Goal: Register for event/course

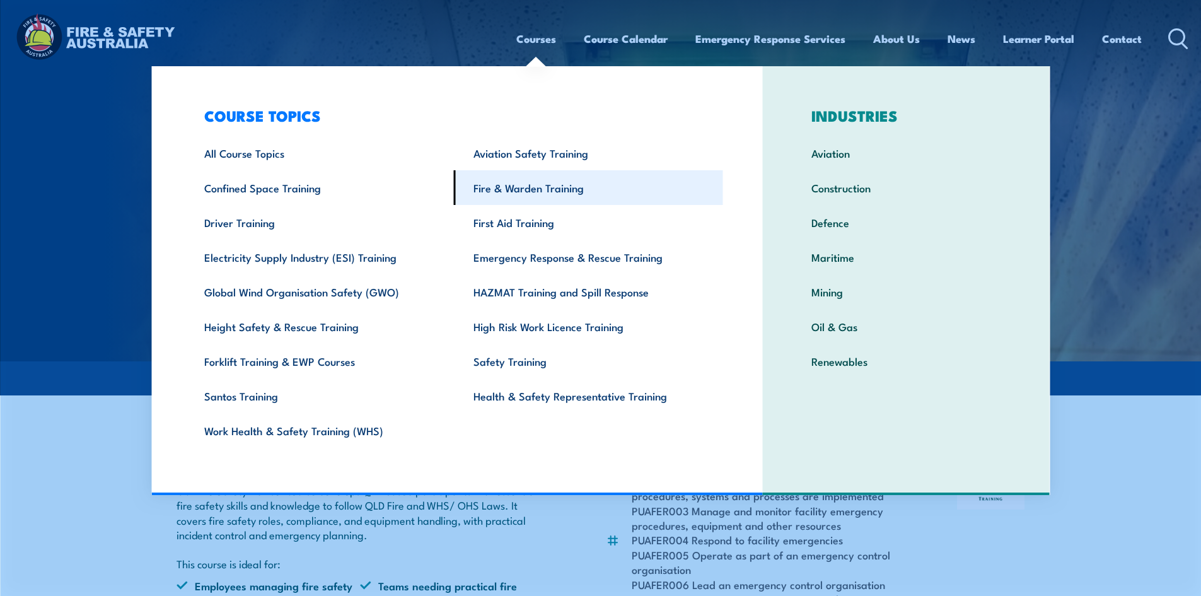
click at [513, 187] on link "Fire & Warden Training" at bounding box center [588, 187] width 269 height 35
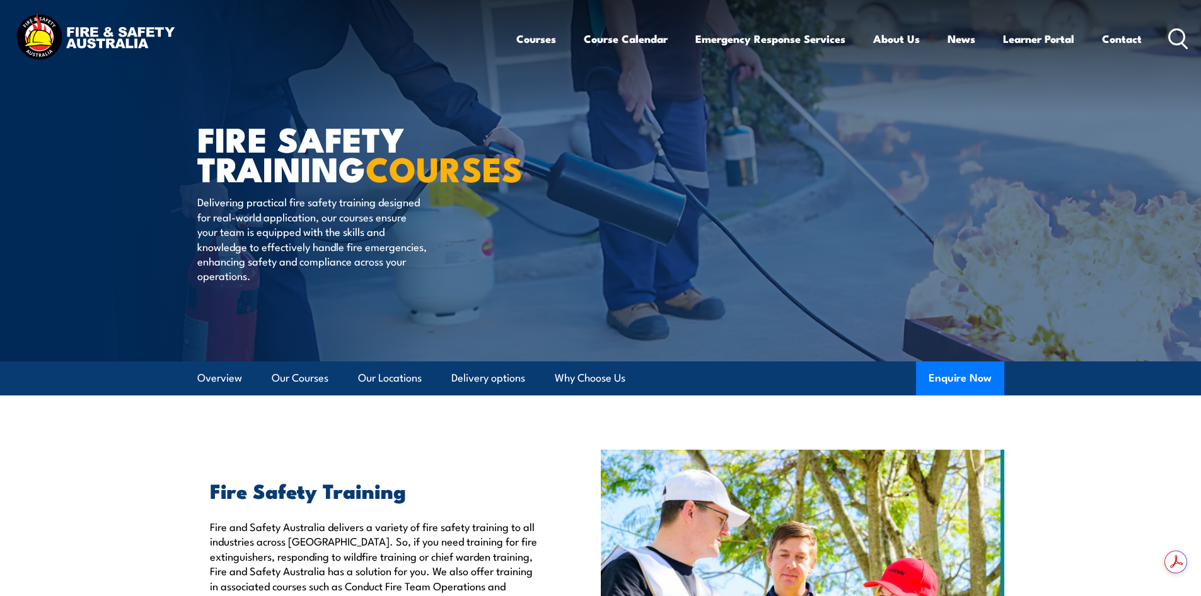
click at [597, 29] on link "Course Calendar" at bounding box center [626, 38] width 84 height 33
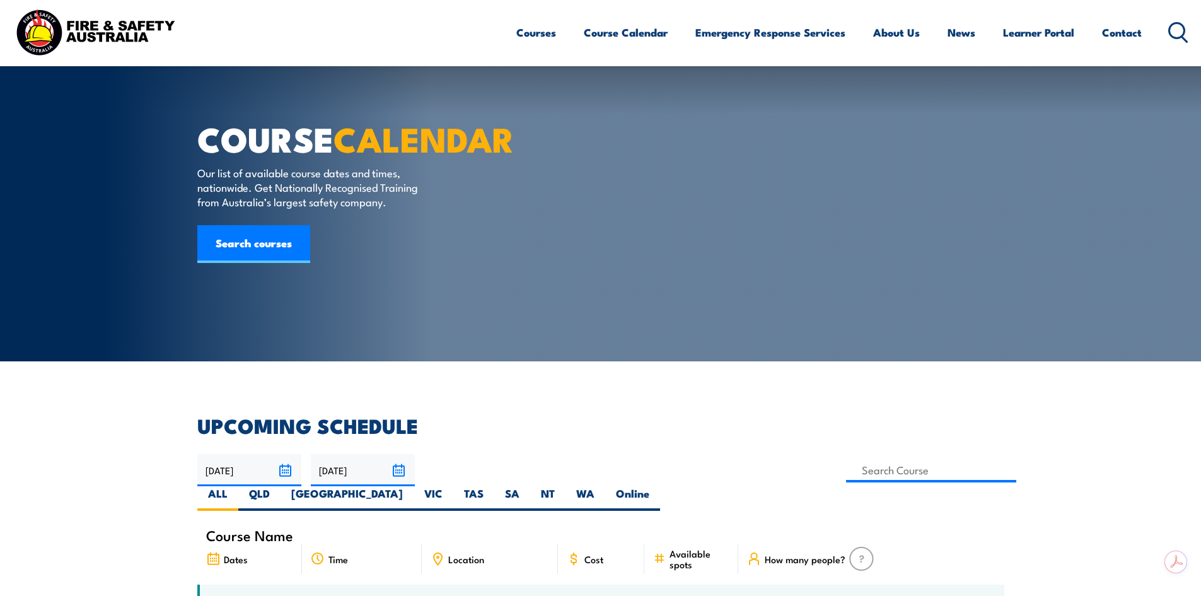
scroll to position [63, 0]
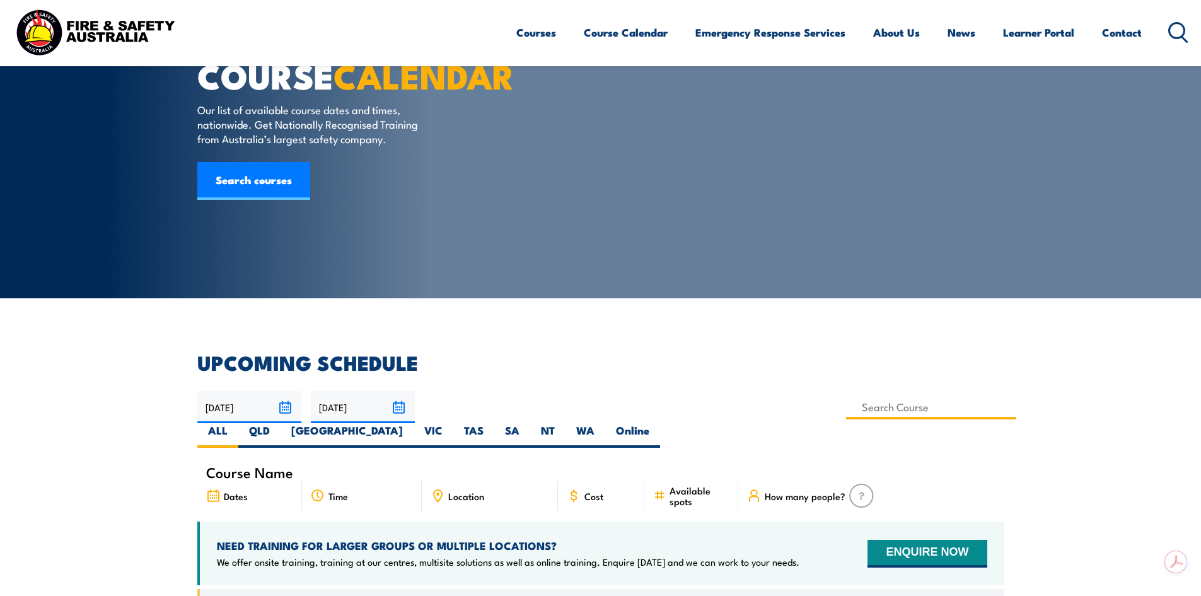
click at [846, 407] on input at bounding box center [931, 407] width 171 height 25
type input "Fire Safety Adviser Training"
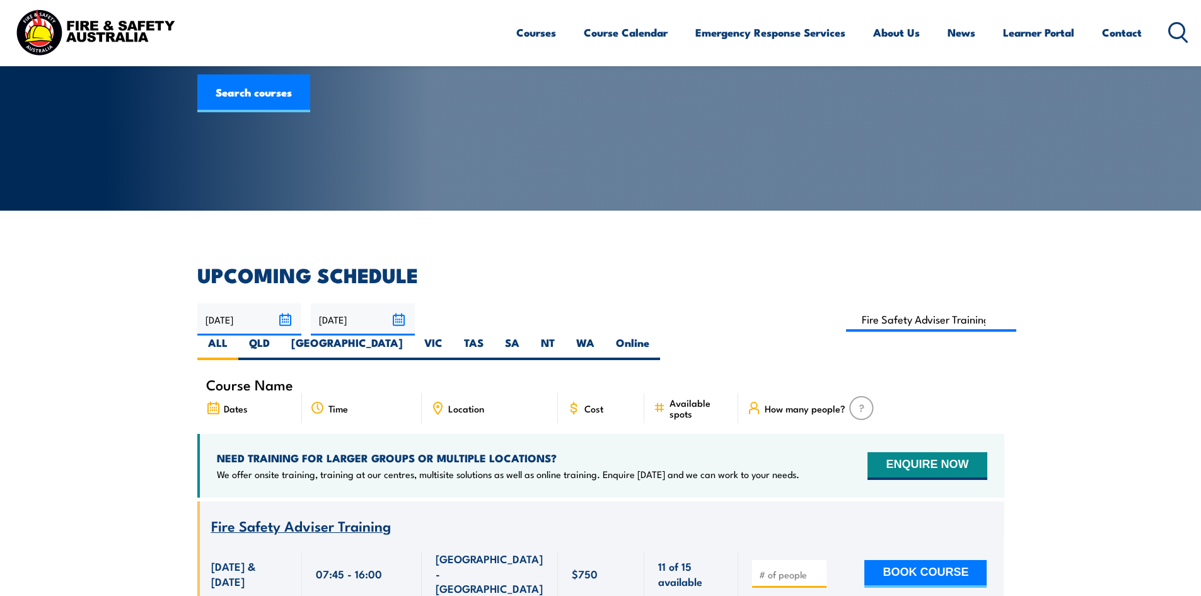
scroll to position [101, 0]
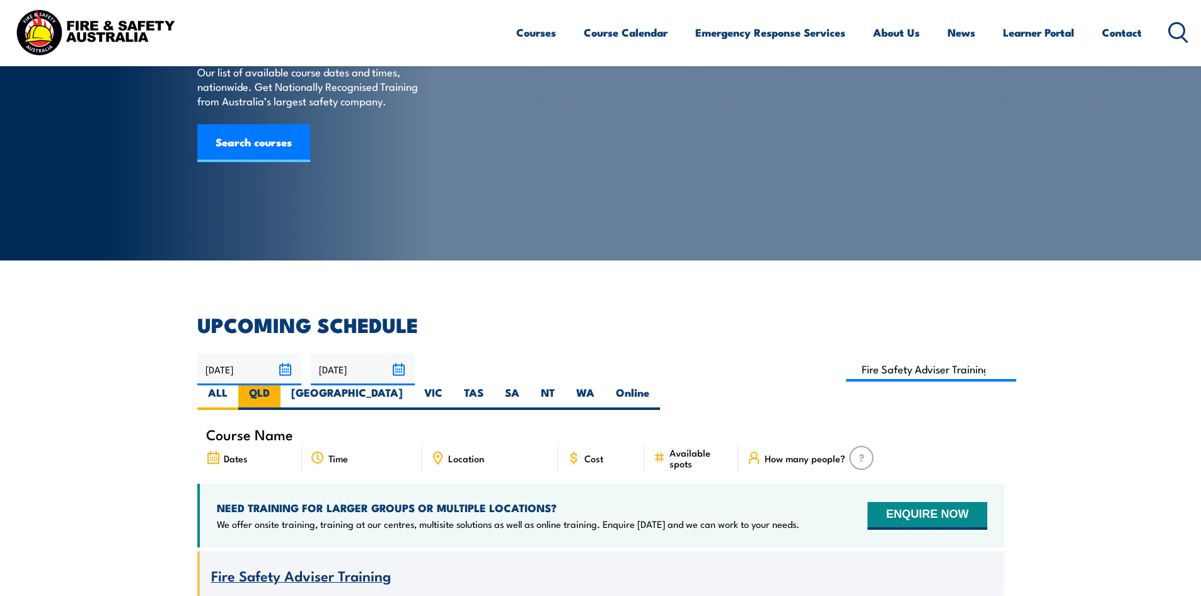
click at [281, 385] on label "QLD" at bounding box center [259, 397] width 42 height 25
click at [278, 385] on input "QLD" at bounding box center [274, 389] width 8 height 8
radio input "true"
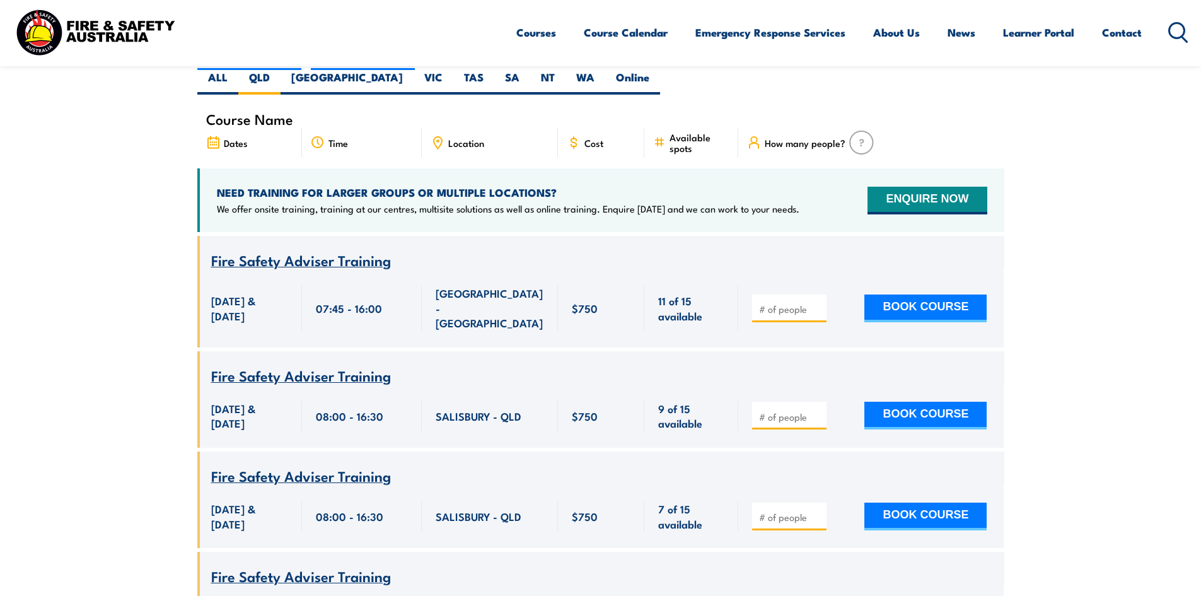
click at [318, 365] on span "Fire Safety Adviser Training" at bounding box center [301, 375] width 180 height 21
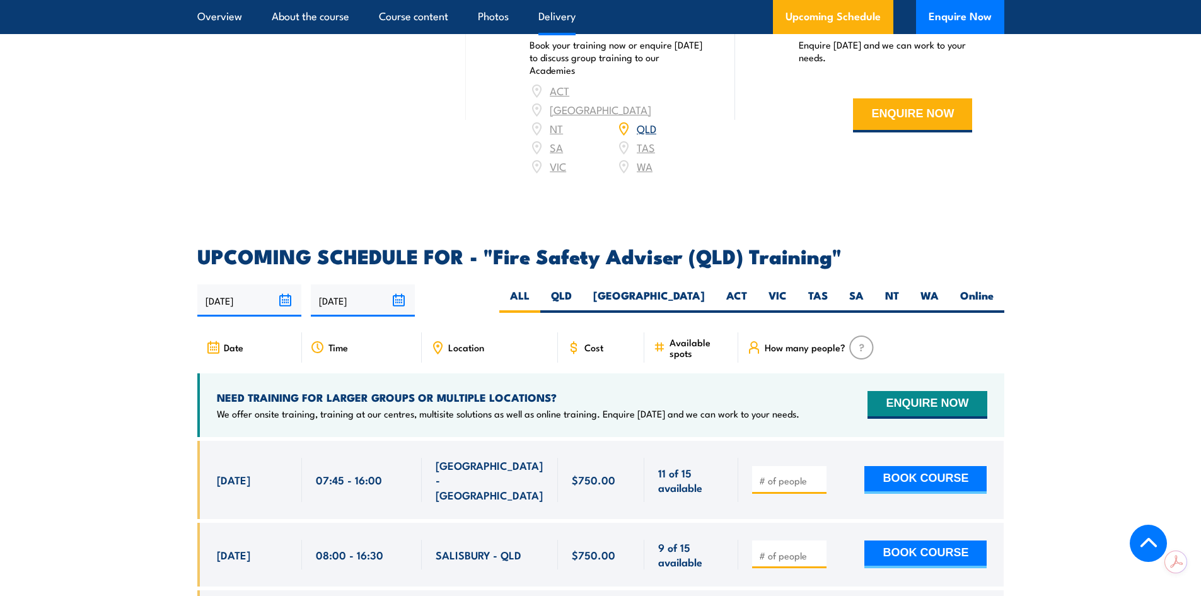
scroll to position [1892, 0]
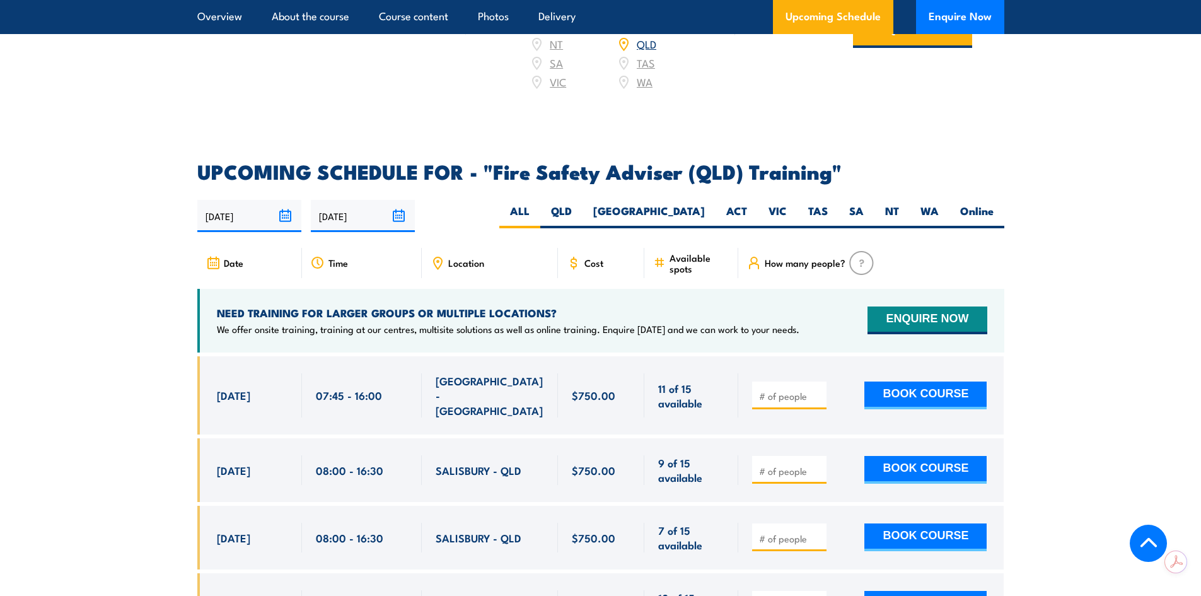
click at [359, 475] on div "08:00 - 16:30" at bounding box center [362, 470] width 92 height 30
click at [894, 465] on button "BOOK COURSE" at bounding box center [926, 470] width 122 height 28
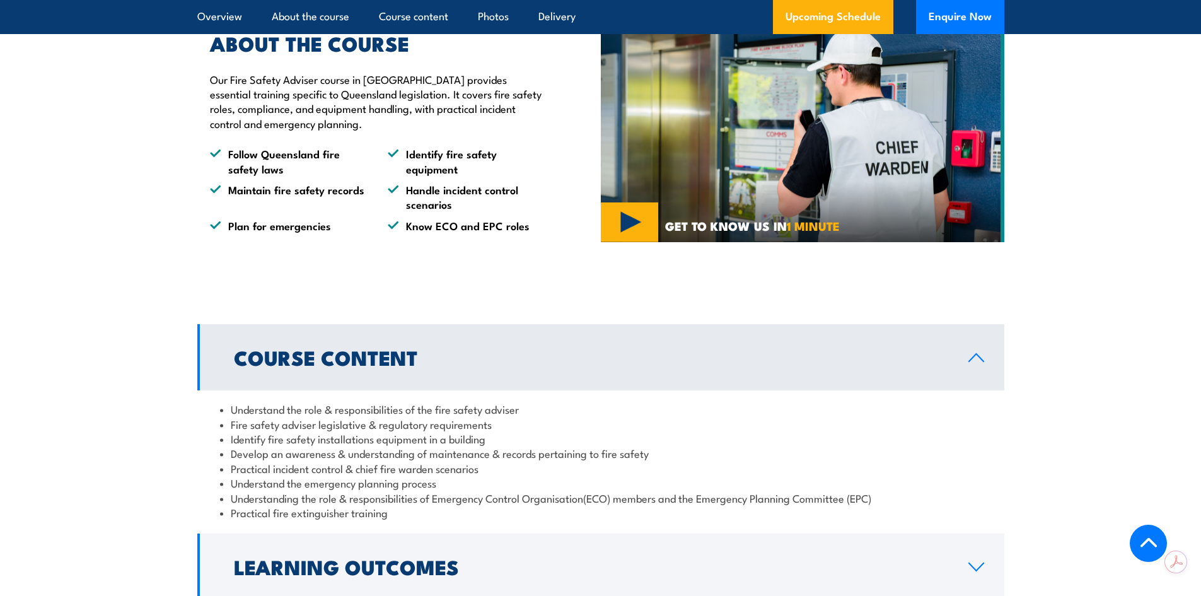
scroll to position [1072, 0]
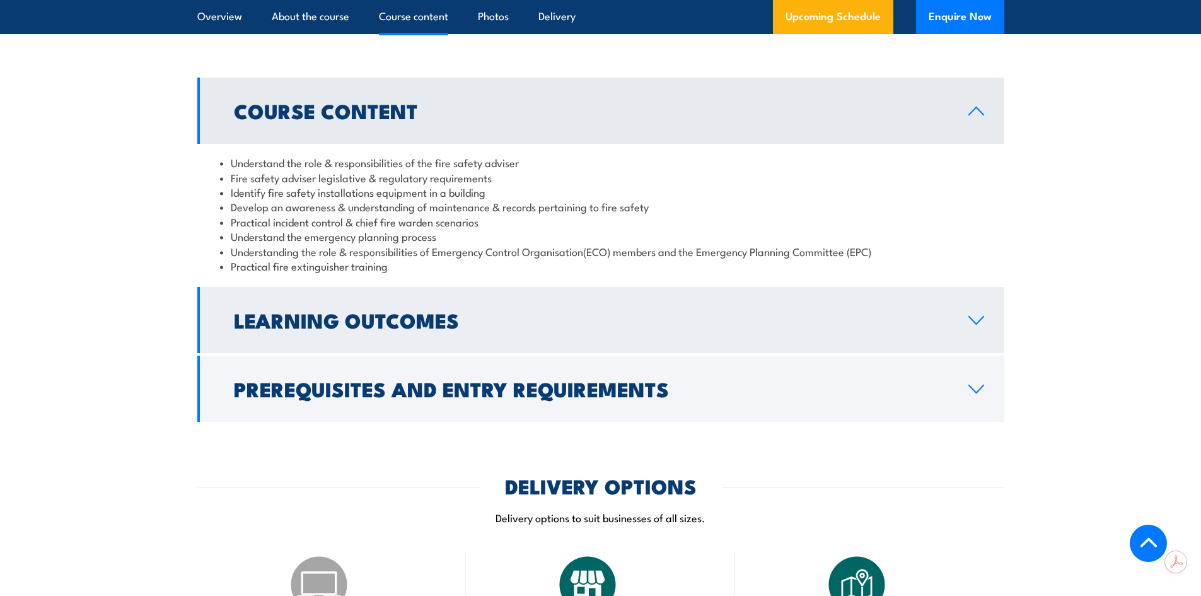
click at [418, 329] on h2 "Learning Outcomes" at bounding box center [591, 320] width 715 height 18
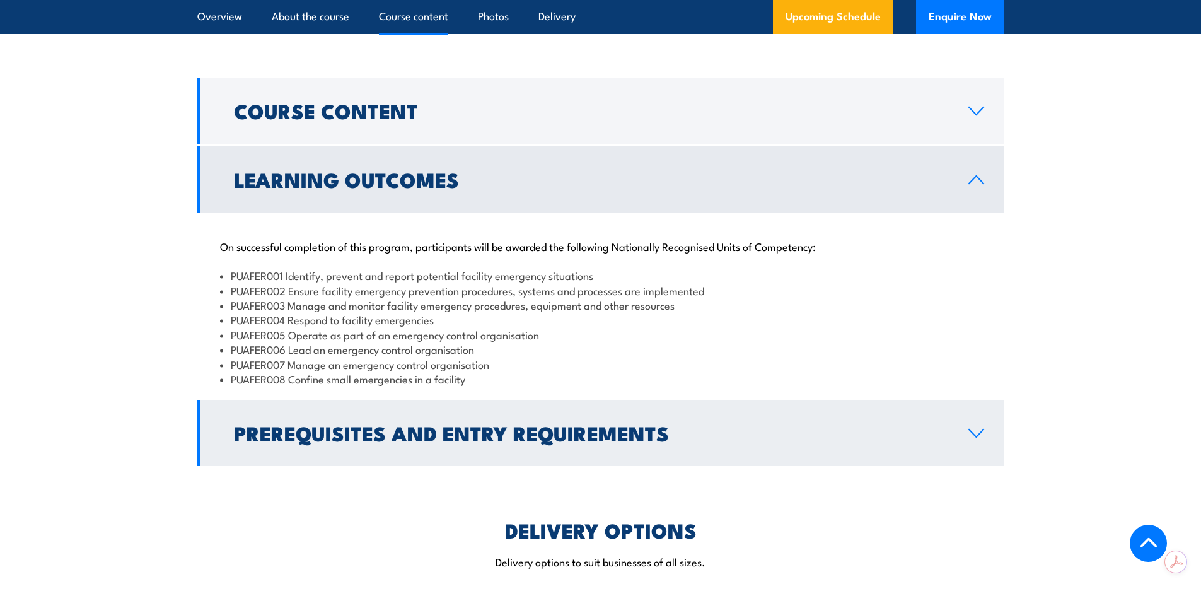
click at [400, 441] on h2 "Prerequisites and Entry Requirements" at bounding box center [591, 433] width 715 height 18
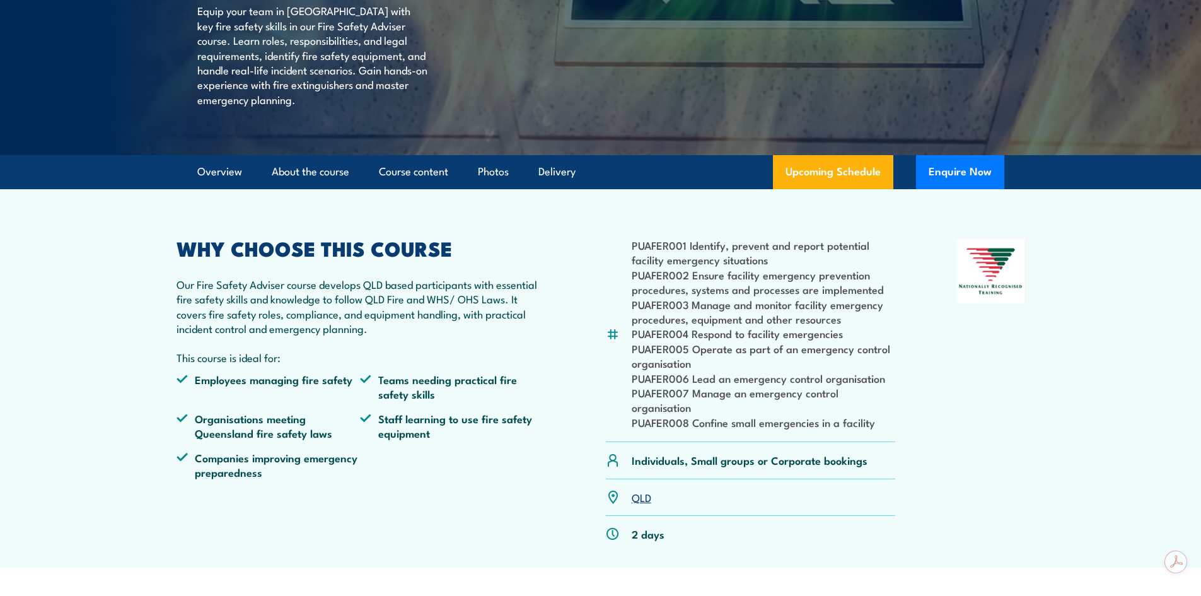
scroll to position [189, 0]
